Goal: Task Accomplishment & Management: Use online tool/utility

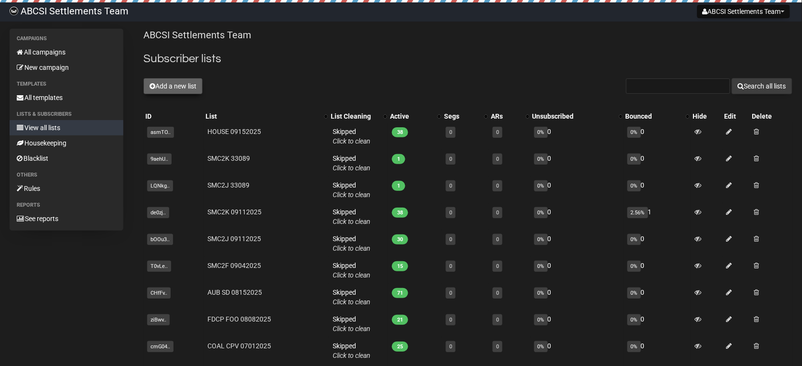
click at [175, 91] on button "Add a new list" at bounding box center [172, 86] width 59 height 16
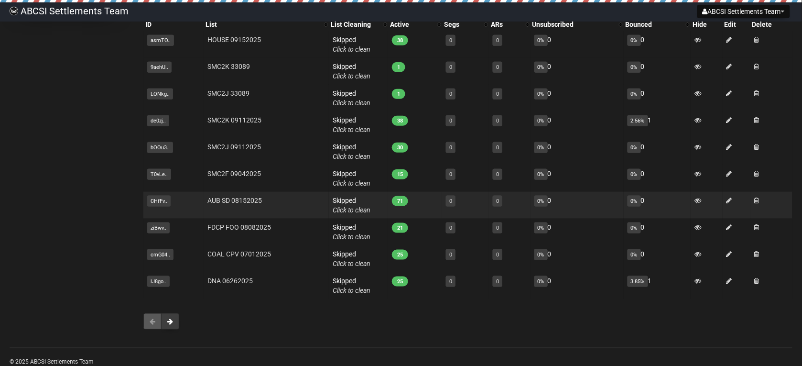
scroll to position [239, 0]
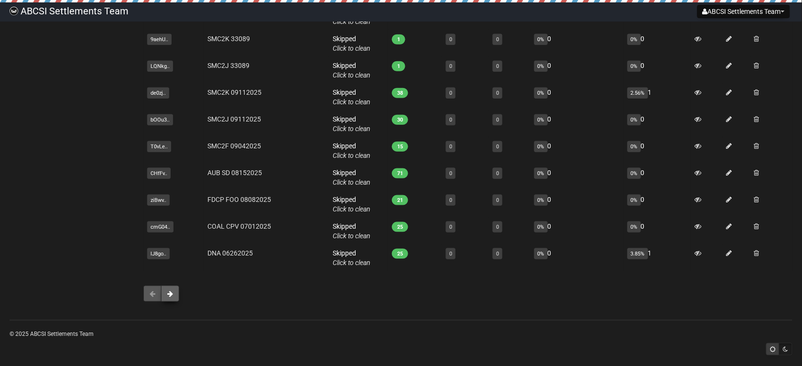
click at [173, 297] on span at bounding box center [170, 293] width 6 height 7
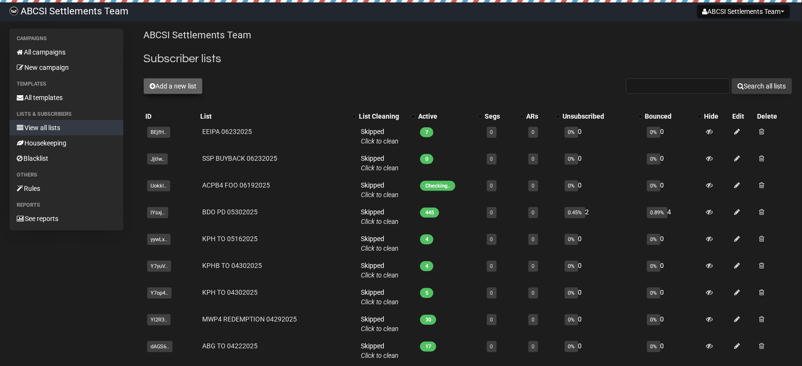
click at [170, 91] on button "Add a new list" at bounding box center [172, 86] width 59 height 16
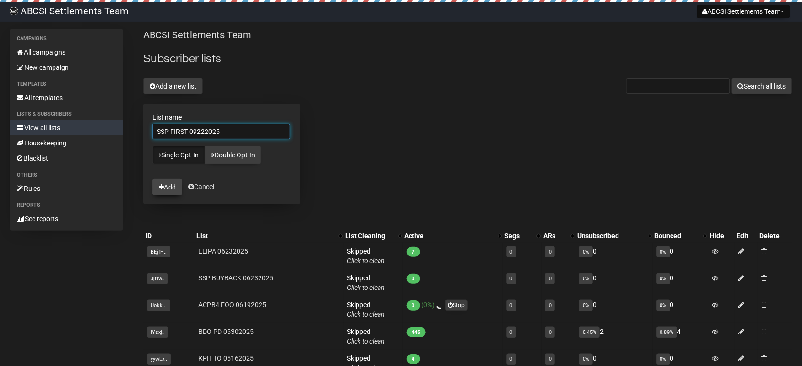
type input "SSP FIRST 09222025"
click at [173, 183] on button "Add" at bounding box center [167, 187] width 30 height 16
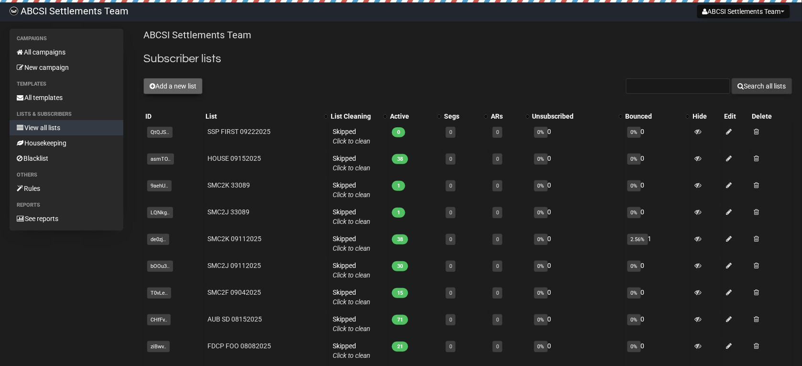
click at [178, 88] on button "Add a new list" at bounding box center [172, 86] width 59 height 16
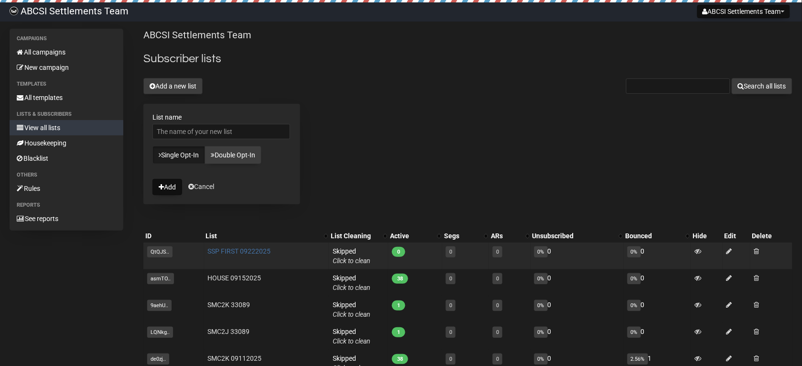
click at [232, 254] on link "SSP FIRST 09222025" at bounding box center [239, 251] width 63 height 8
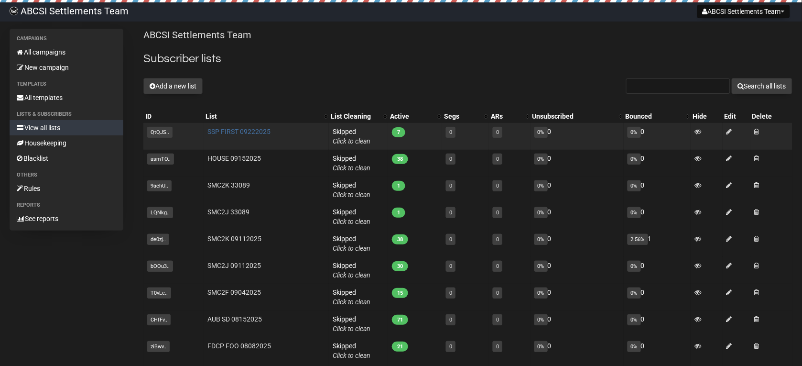
click at [231, 132] on link "SSP FIRST 09222025" at bounding box center [239, 132] width 63 height 8
